Goal: Task Accomplishment & Management: Manage account settings

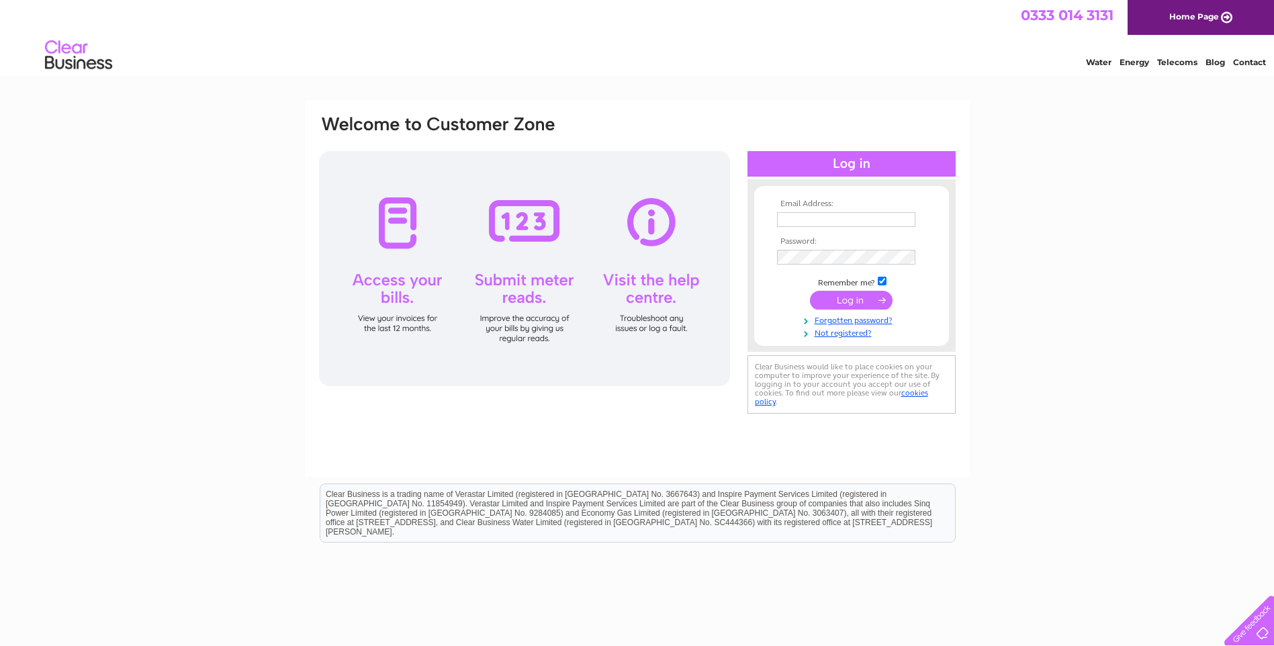
type input "tanya@tildenet.co.uk"
click at [850, 297] on input "submit" at bounding box center [851, 300] width 83 height 19
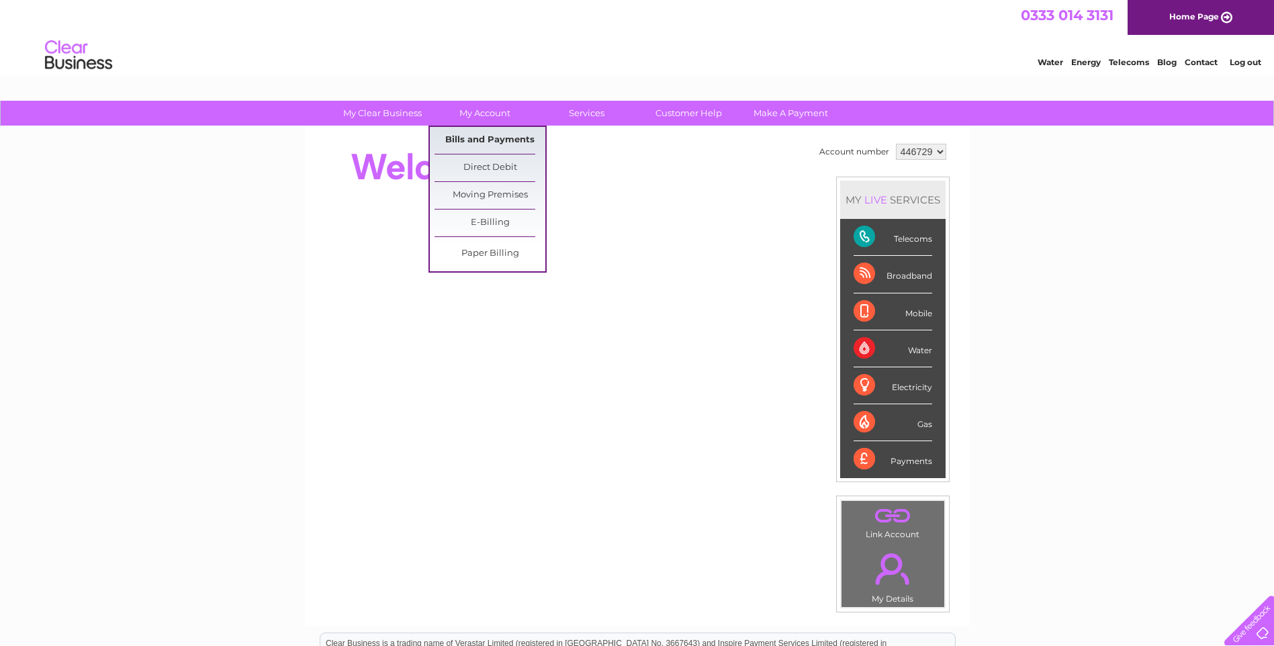
click at [494, 137] on link "Bills and Payments" at bounding box center [490, 140] width 111 height 27
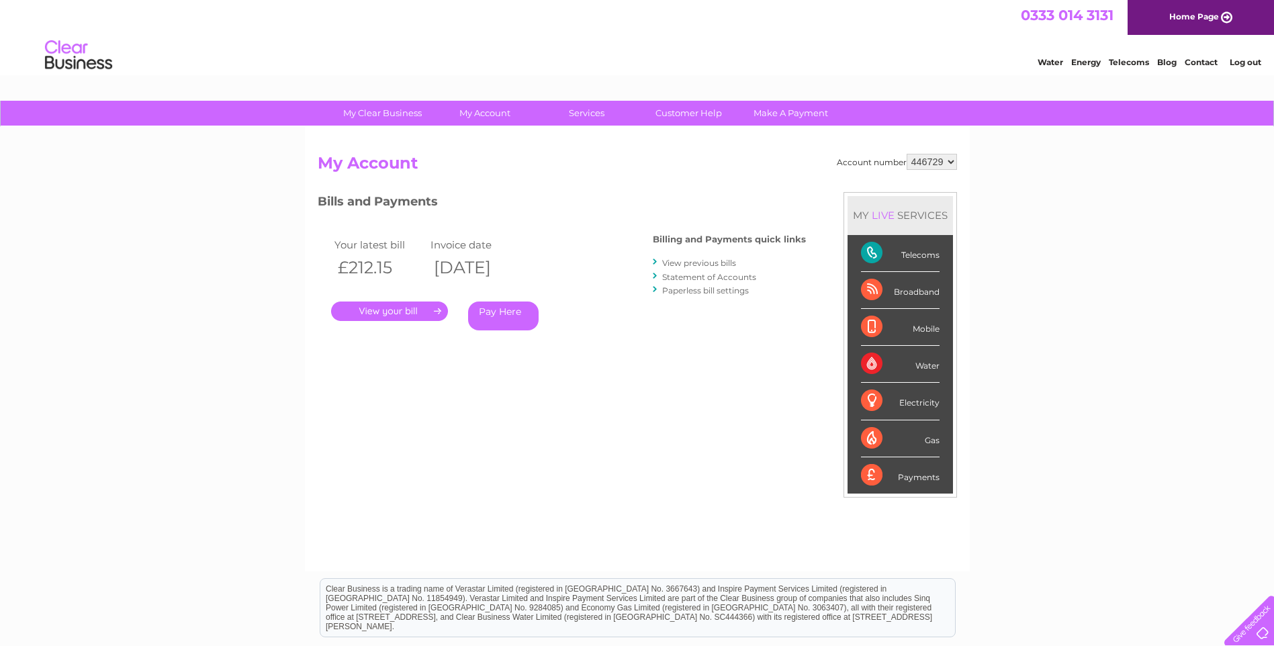
click at [381, 311] on link "." at bounding box center [389, 311] width 117 height 19
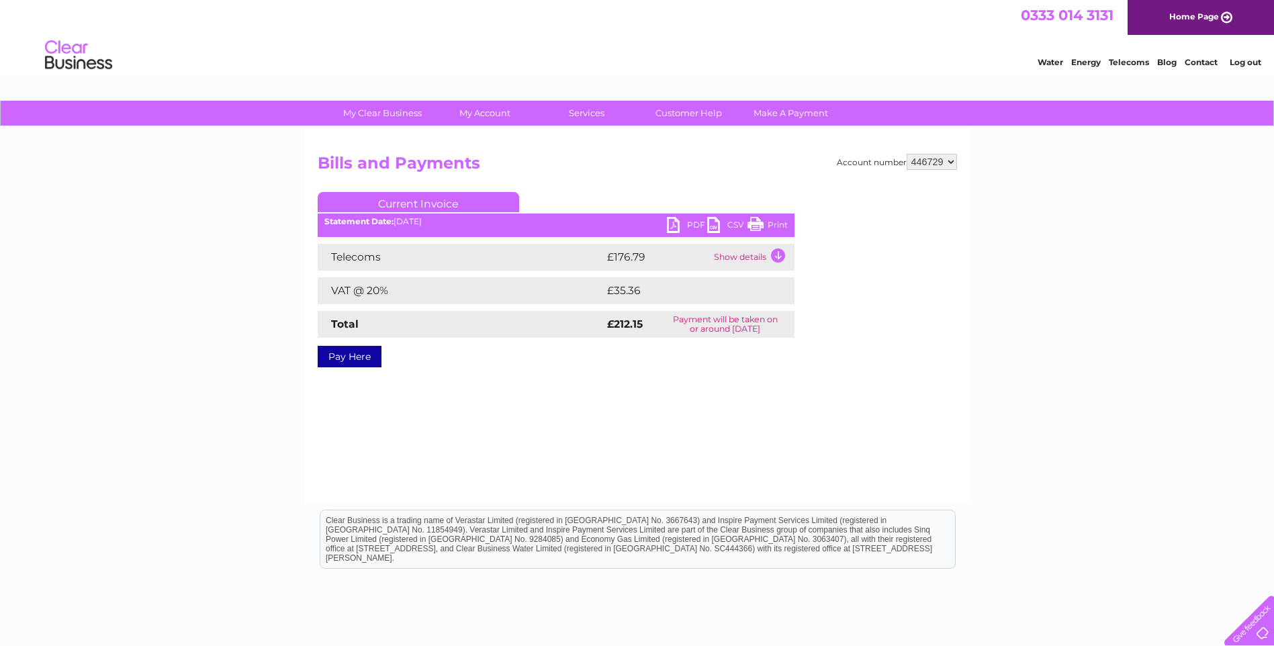
click at [676, 222] on link "PDF" at bounding box center [687, 226] width 40 height 19
